Goal: Find specific page/section: Find specific page/section

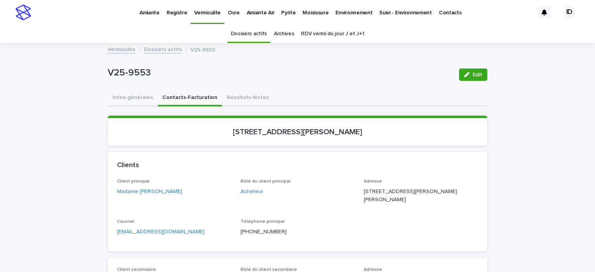
click at [281, 12] on p "Pyrite" at bounding box center [288, 8] width 14 height 16
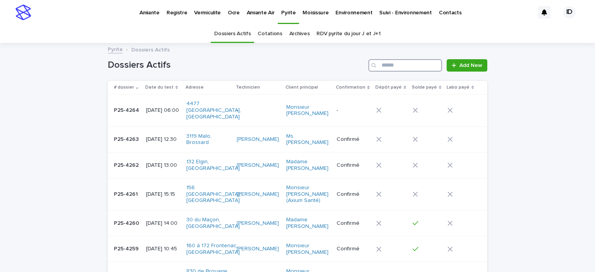
click at [404, 69] on input "Search" at bounding box center [406, 65] width 74 height 12
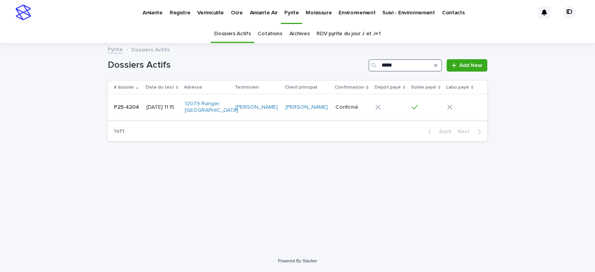
type input "*****"
click at [177, 119] on td "[DATE] 11:15" at bounding box center [162, 108] width 38 height 26
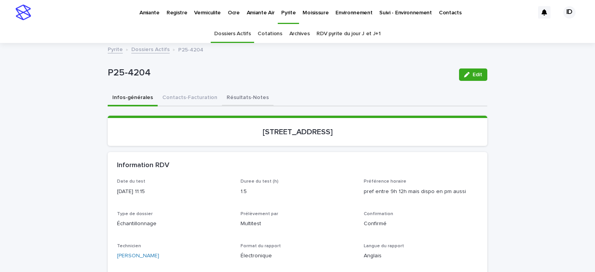
click at [230, 100] on button "Résultats-Notes" at bounding box center [248, 98] width 52 height 16
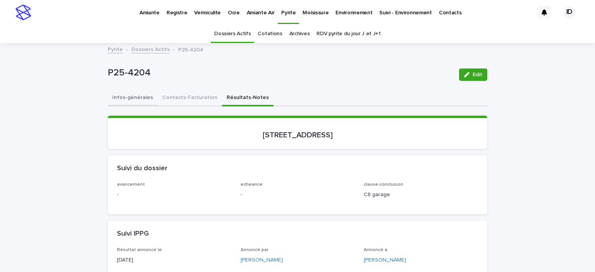
click at [128, 96] on button "Infos-générales" at bounding box center [133, 98] width 50 height 16
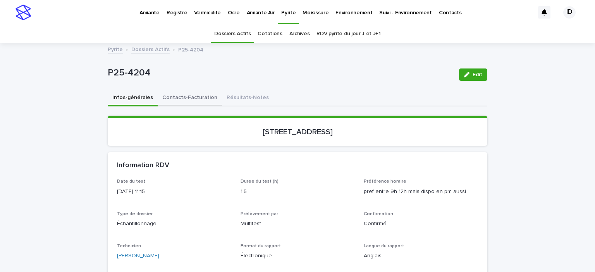
click at [181, 97] on button "Contacts-Facturation" at bounding box center [190, 98] width 64 height 16
